Goal: Task Accomplishment & Management: Manage account settings

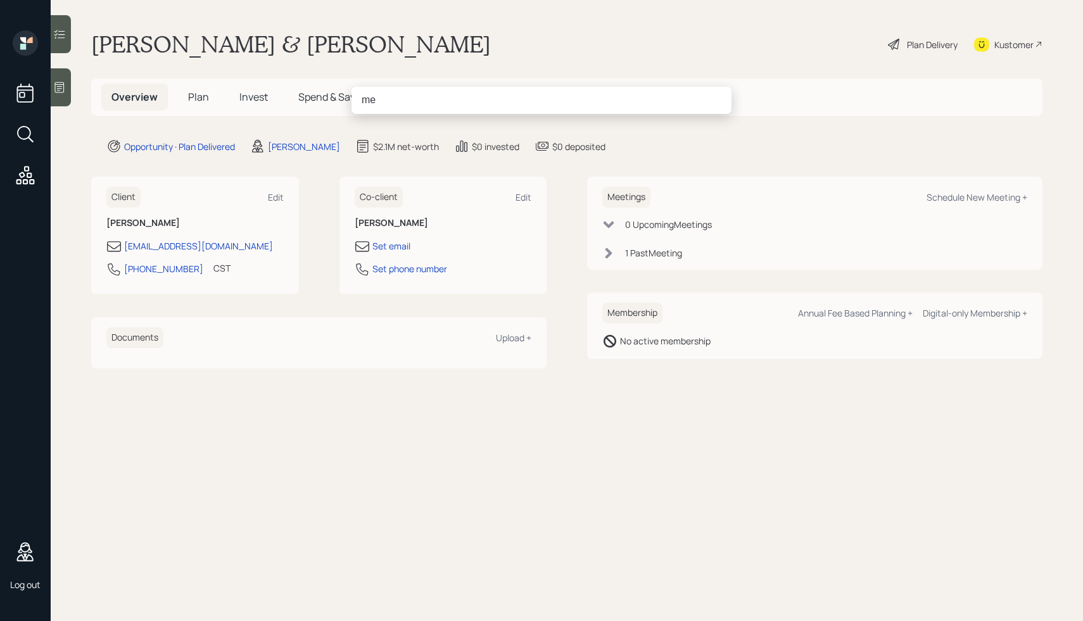
type input "m"
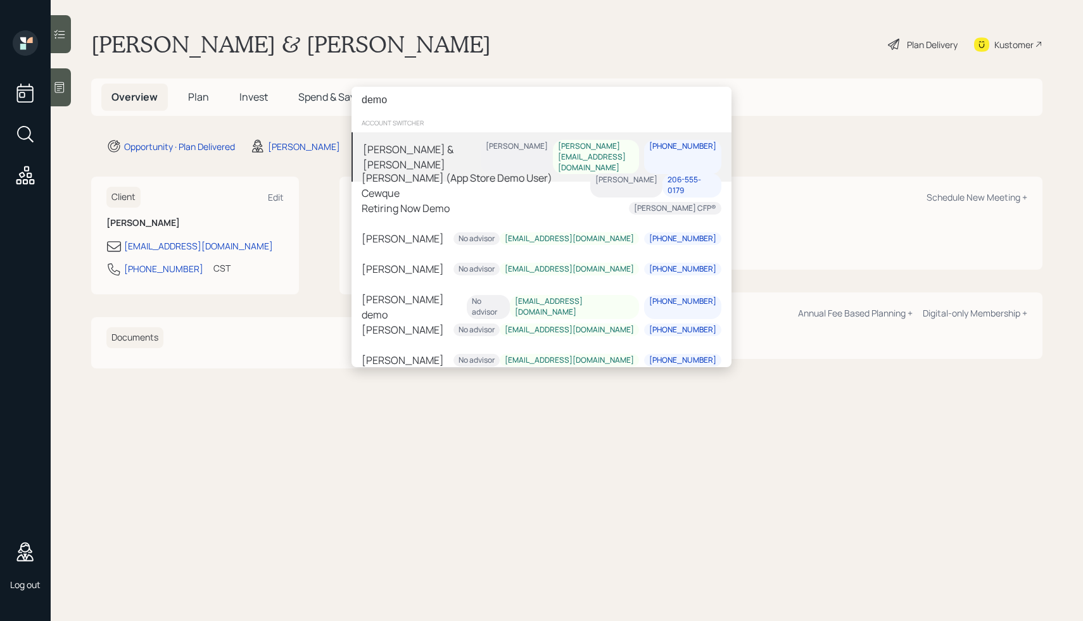
type input "demo"
click at [417, 150] on div "[PERSON_NAME] & [PERSON_NAME]" at bounding box center [422, 158] width 118 height 30
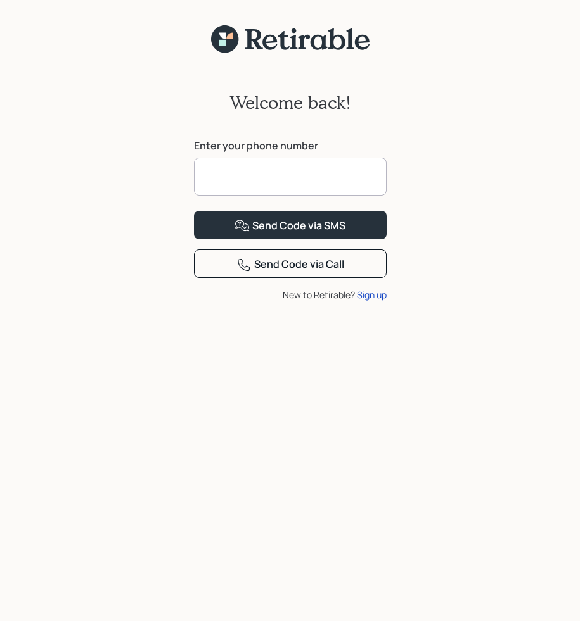
click at [427, 102] on div "Welcome back! Enter your phone number Send Code via SMS Send Code via Call New …" at bounding box center [290, 345] width 580 height 583
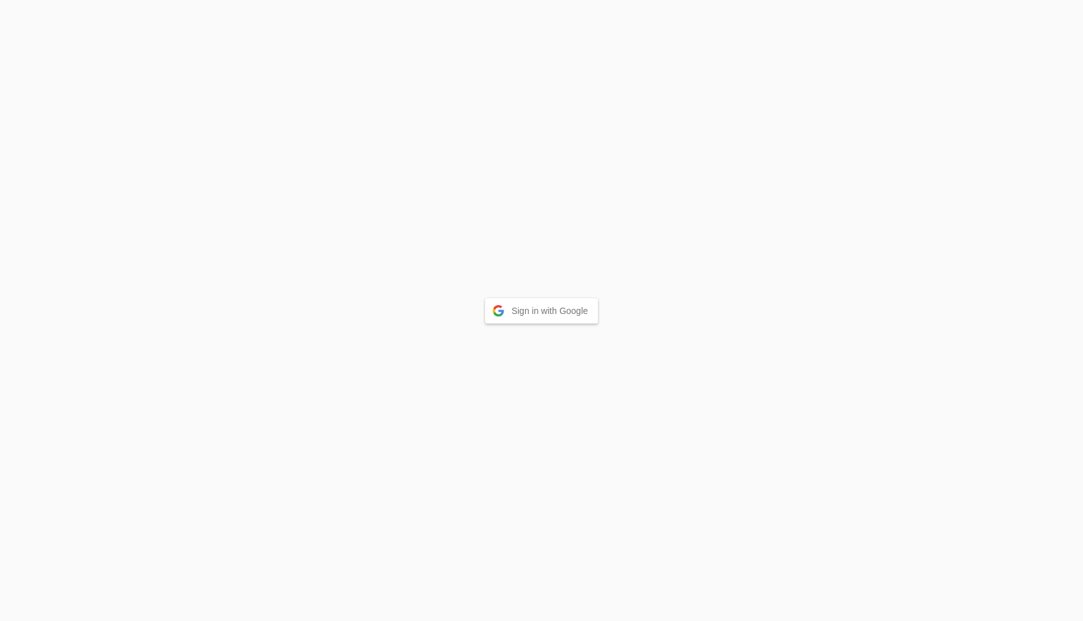
click at [556, 307] on button "Sign in with Google" at bounding box center [541, 310] width 113 height 25
